Goal: Task Accomplishment & Management: Use online tool/utility

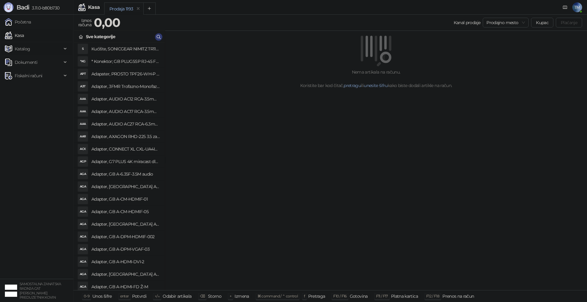
click at [24, 50] on span "Katalog" at bounding box center [23, 49] width 16 height 12
click at [29, 90] on link "Artikli" at bounding box center [17, 89] width 21 height 12
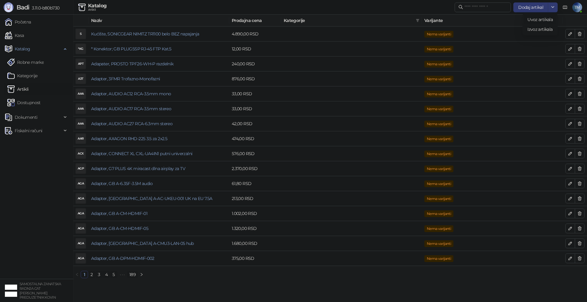
click at [539, 18] on span "Uvoz artikala" at bounding box center [539, 20] width 25 height 6
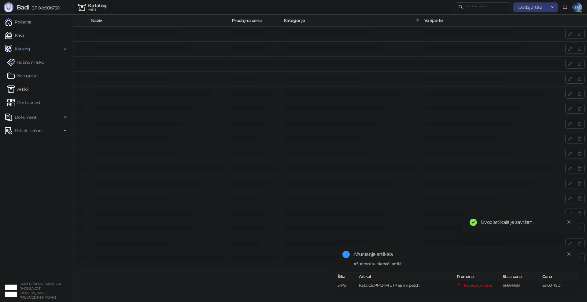
click at [19, 35] on link "Kasa" at bounding box center [14, 35] width 19 height 12
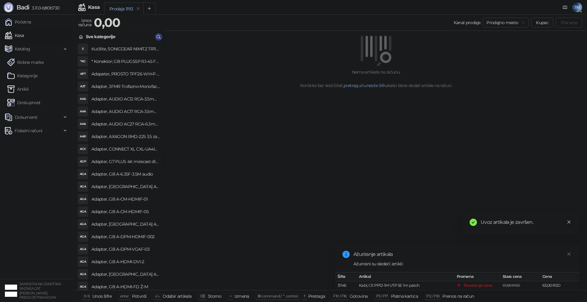
click at [568, 223] on icon "close" at bounding box center [569, 222] width 4 height 4
click at [569, 252] on icon "close" at bounding box center [569, 254] width 4 height 4
